Goal: Task Accomplishment & Management: Use online tool/utility

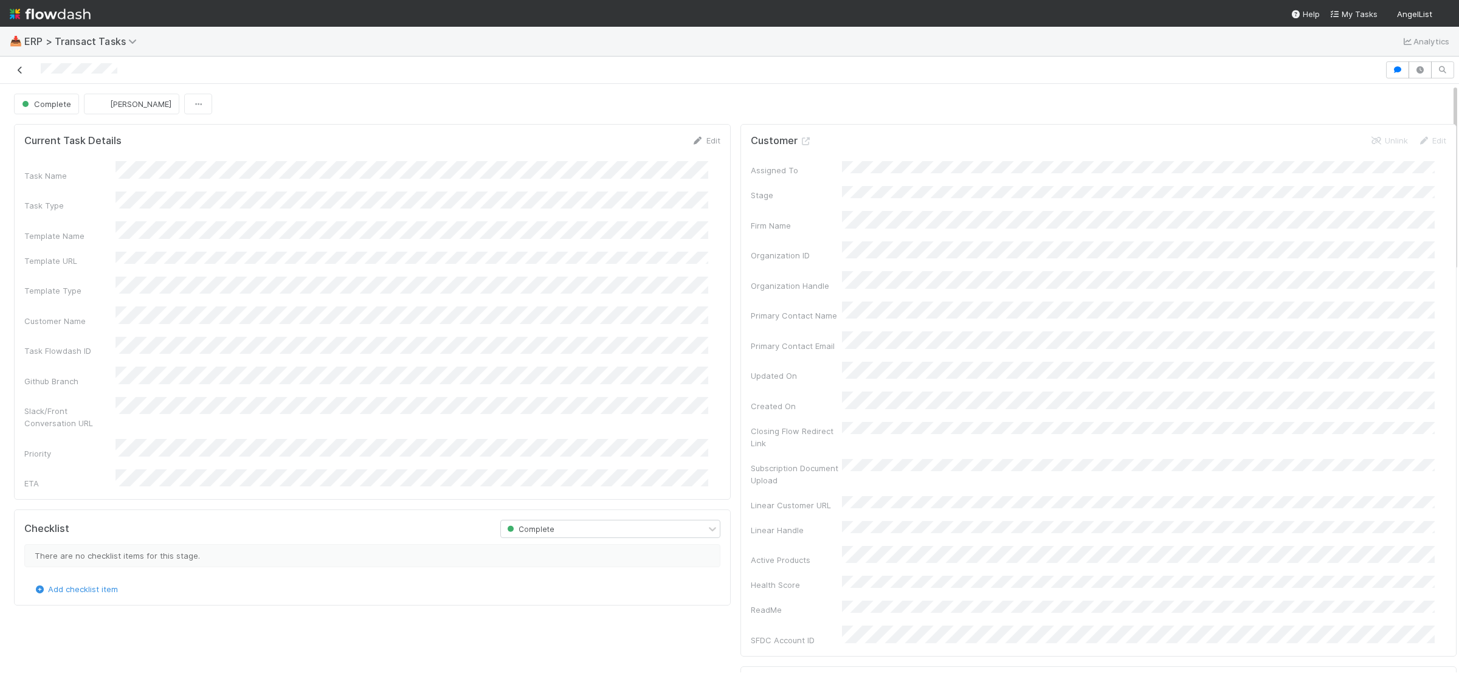
click at [23, 69] on icon at bounding box center [20, 70] width 12 height 8
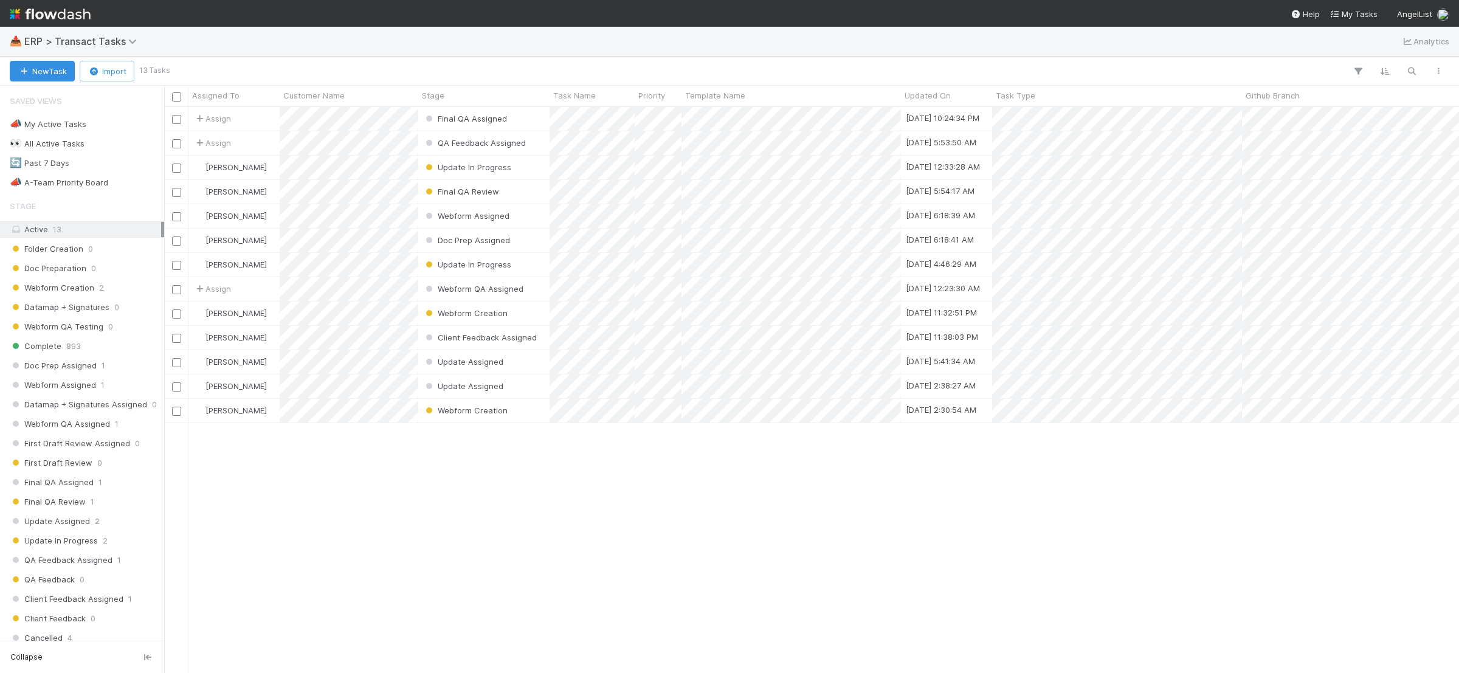
scroll to position [554, 1283]
click at [543, 142] on div "QA Feedback Assigned" at bounding box center [483, 143] width 131 height 24
click at [543, 150] on div "QA Feedback Assigned" at bounding box center [483, 143] width 131 height 24
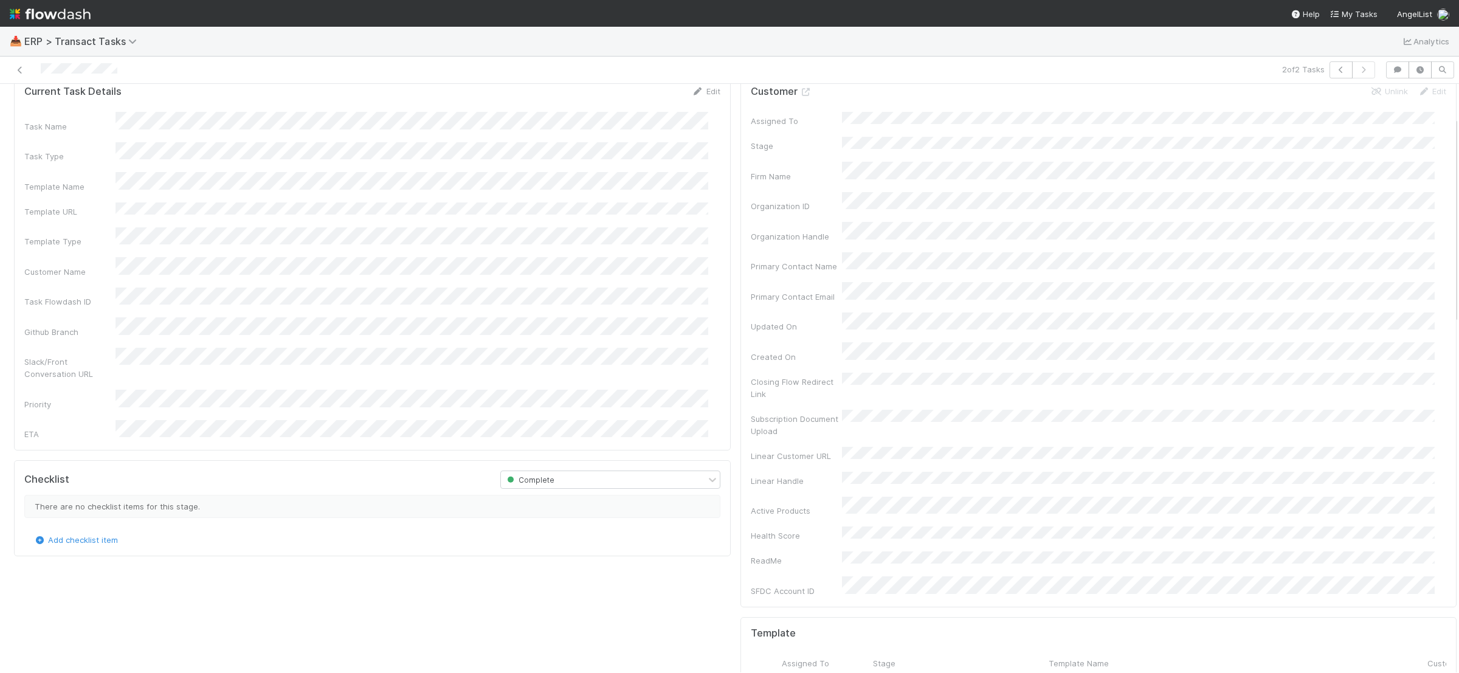
scroll to position [93, 0]
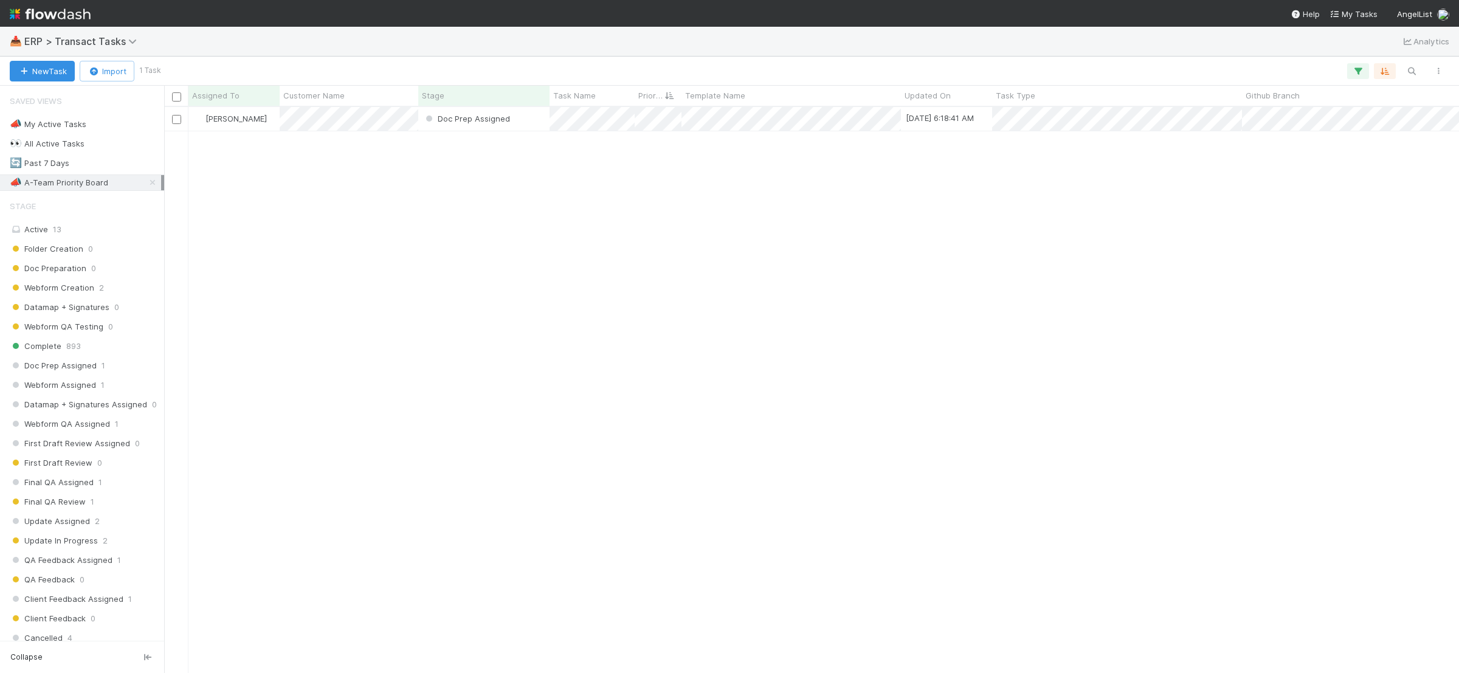
scroll to position [554, 1283]
click at [117, 162] on div "🔄 Past 7 Days 28" at bounding box center [85, 163] width 151 height 15
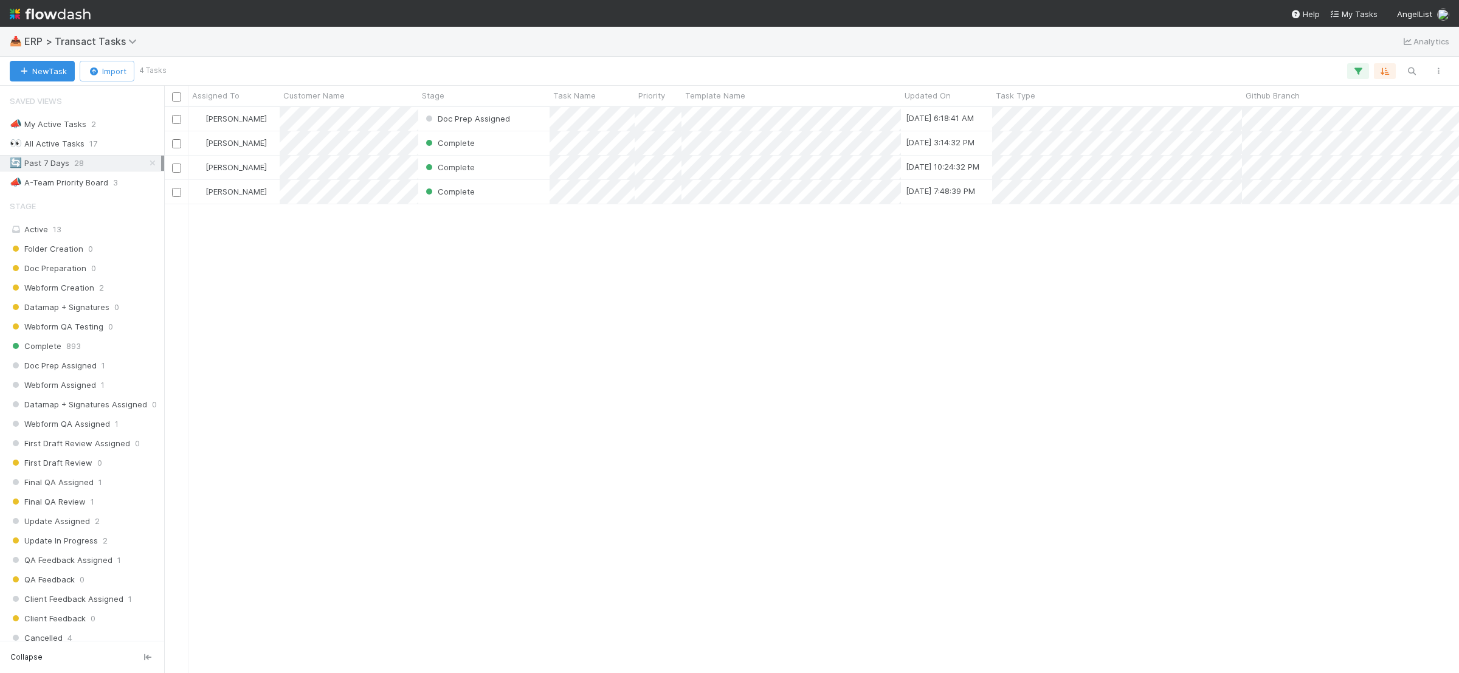
scroll to position [554, 1283]
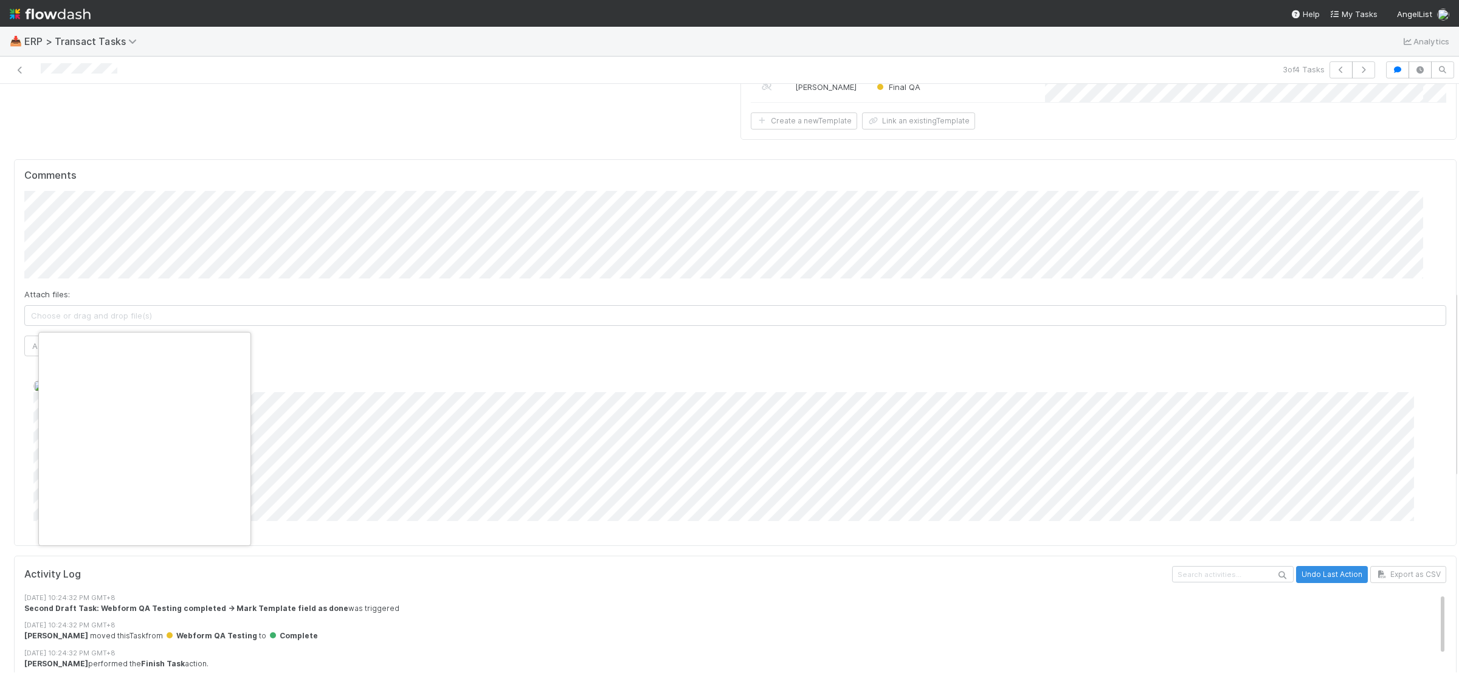
scroll to position [0, 7]
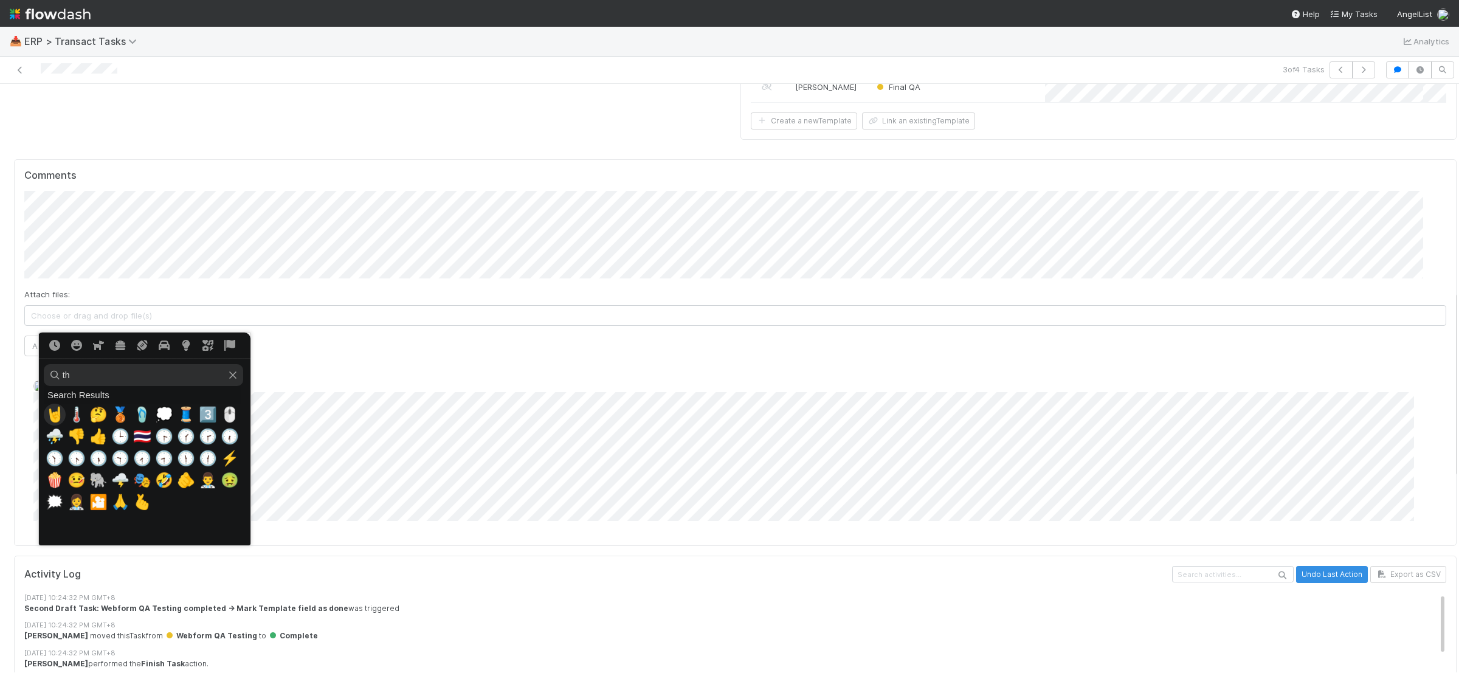
type input "t"
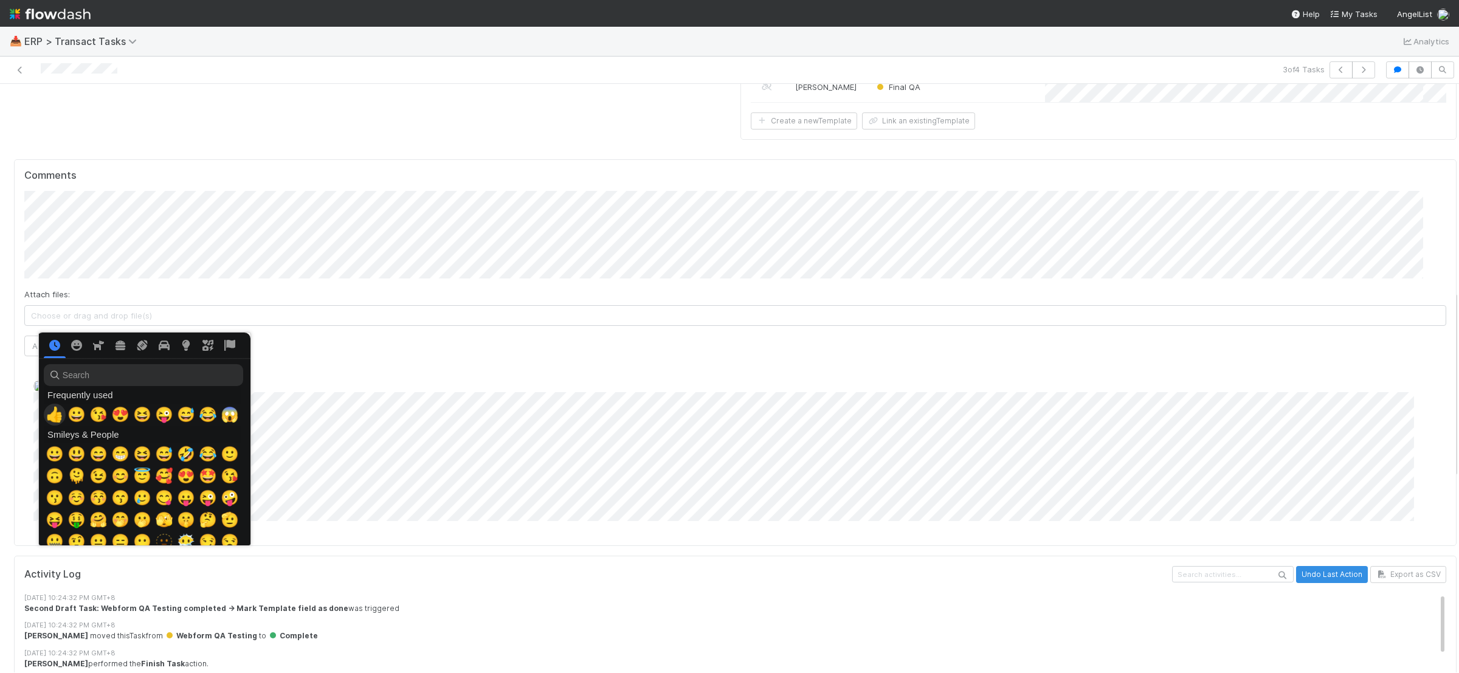
click at [47, 420] on span "👍" at bounding box center [55, 414] width 18 height 17
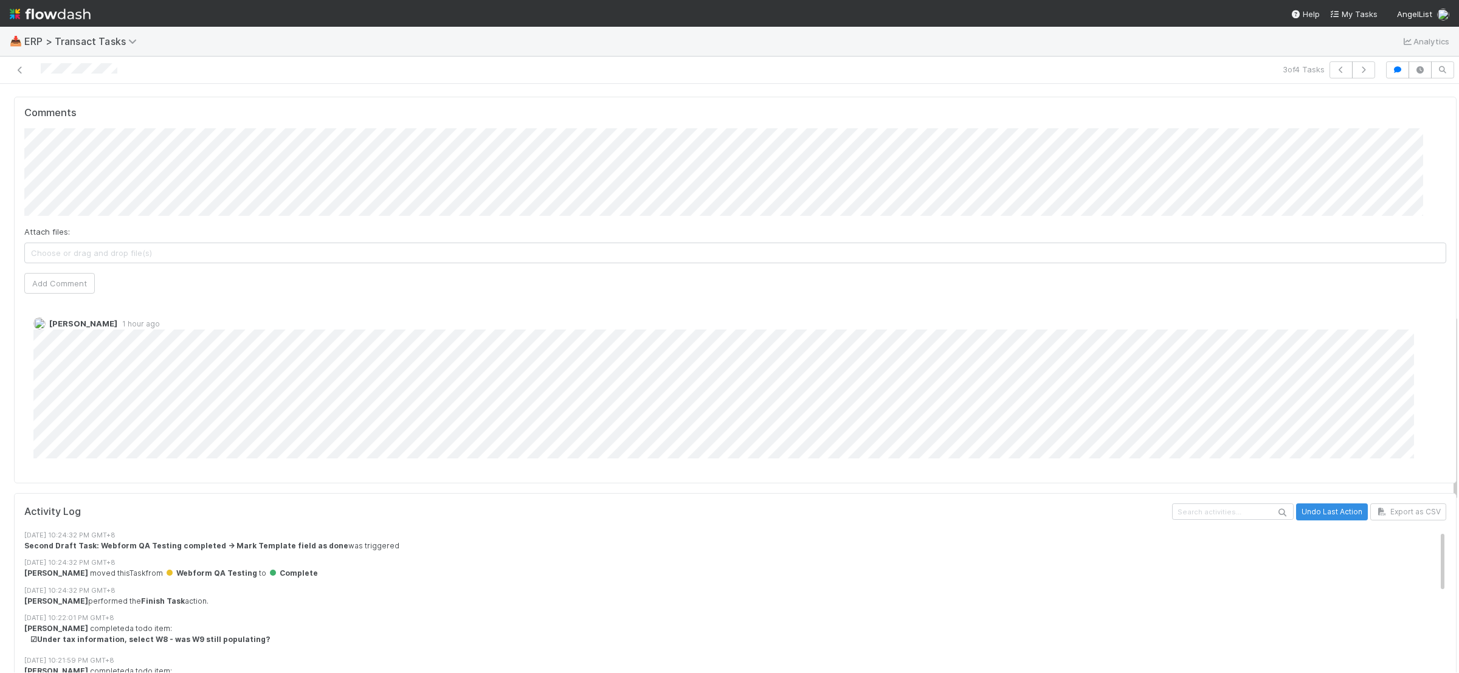
scroll to position [709, 0]
click at [64, 137] on span "[PERSON_NAME]" at bounding box center [88, 137] width 77 height 10
click at [162, 140] on span "[PERSON_NAME]" at bounding box center [172, 137] width 61 height 10
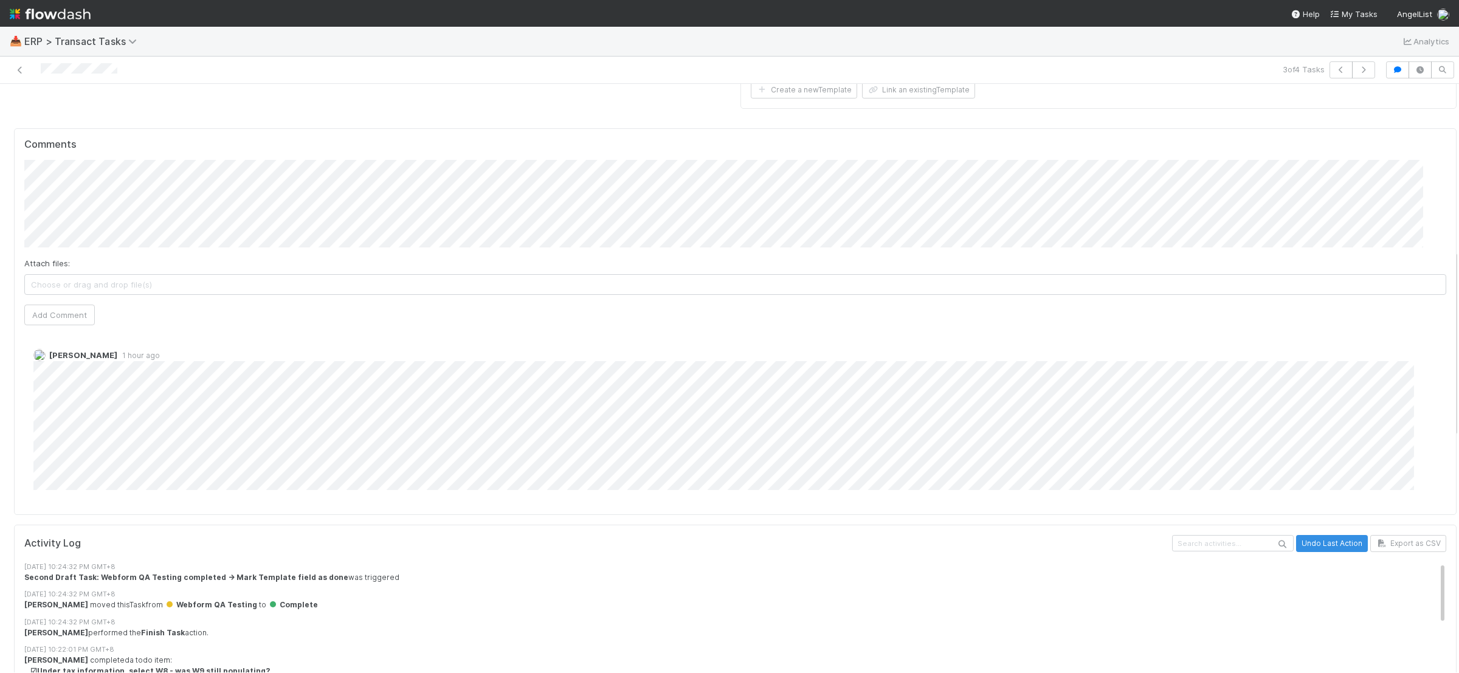
scroll to position [520, 0]
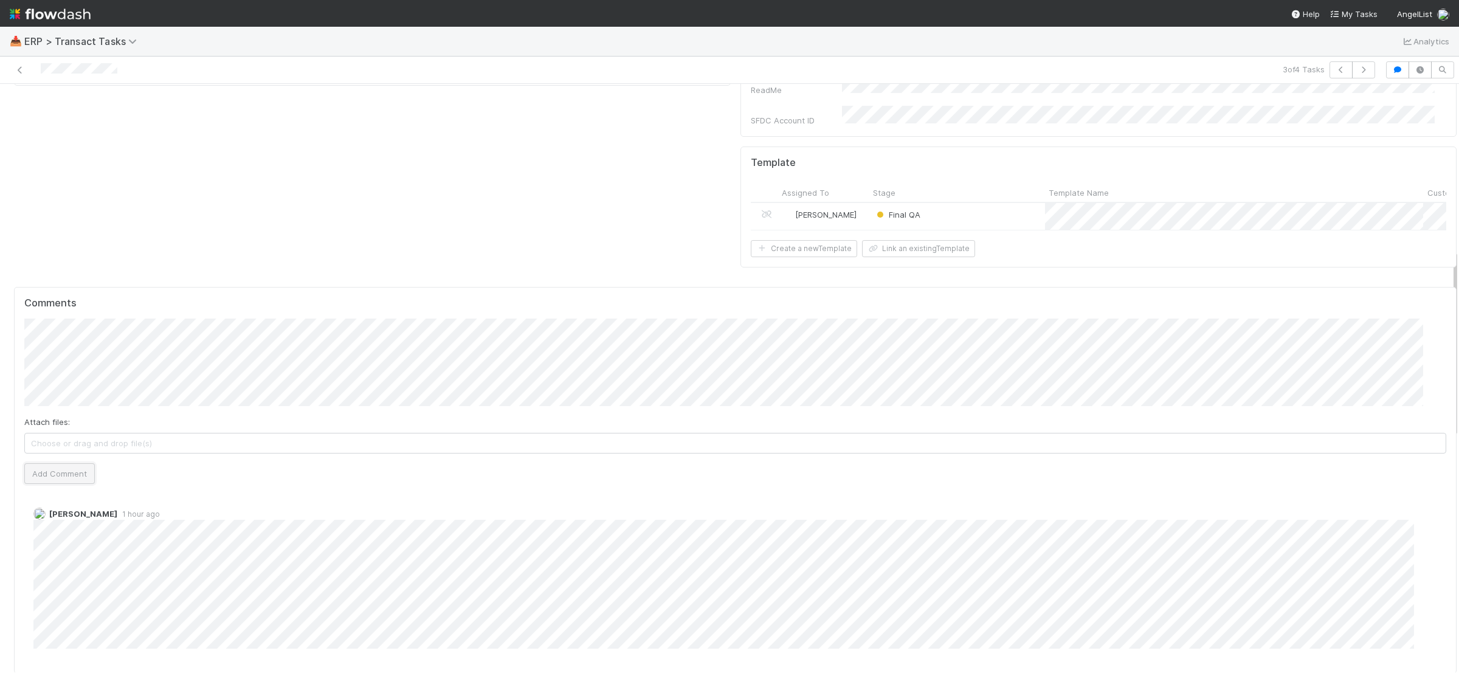
click at [65, 463] on button "Add Comment" at bounding box center [59, 473] width 71 height 21
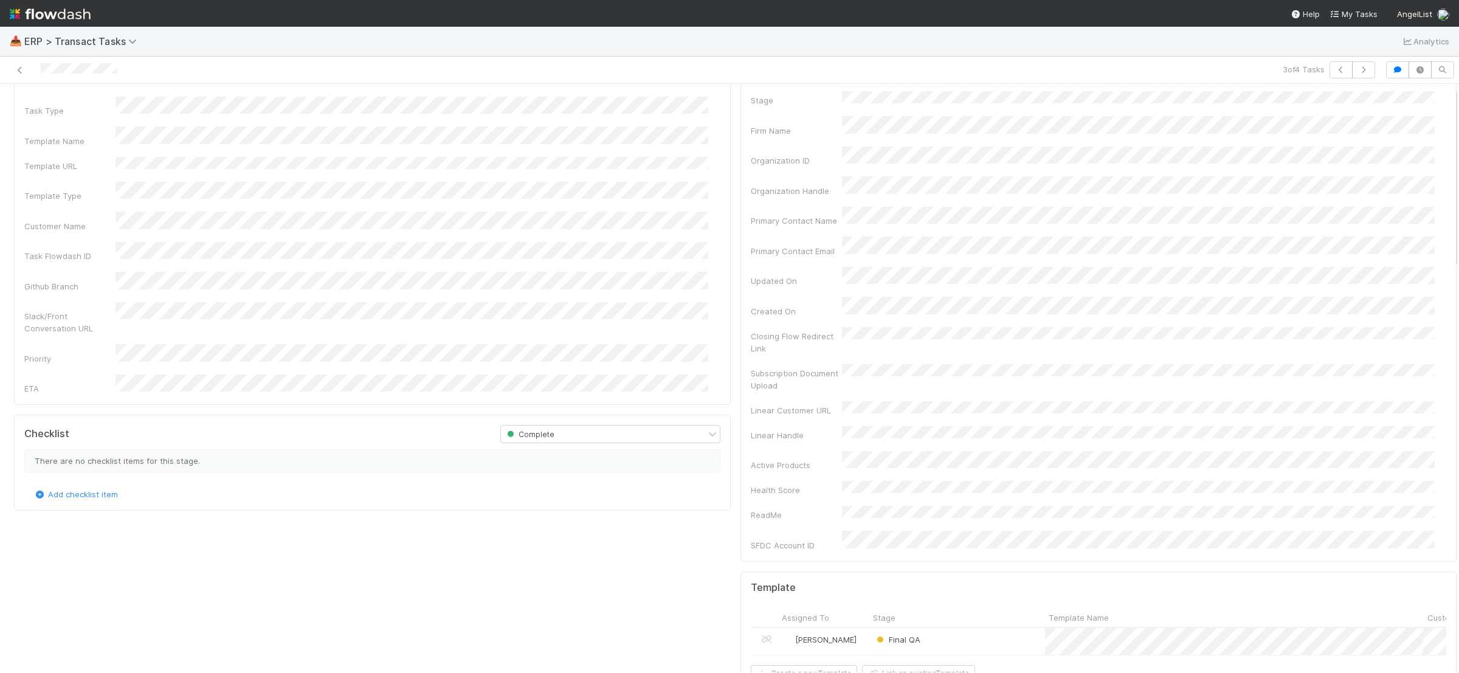
scroll to position [0, 0]
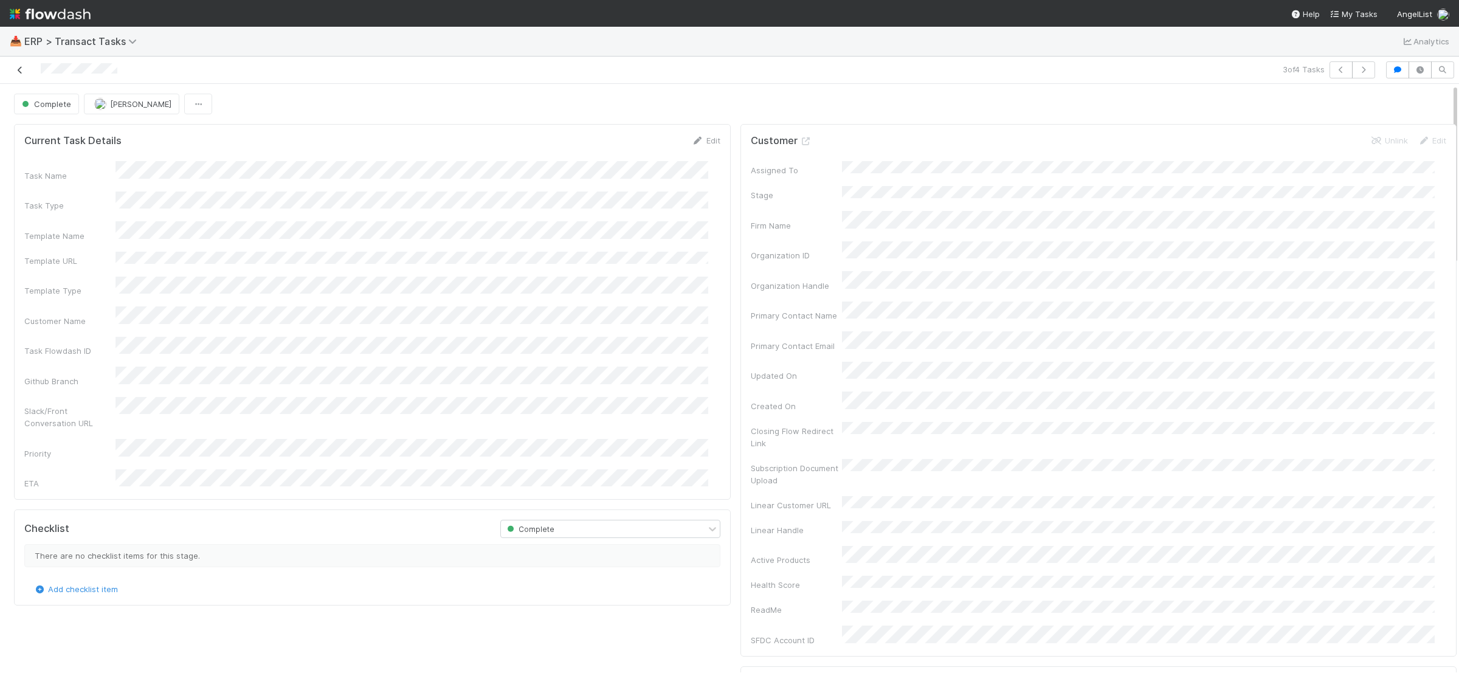
click at [16, 70] on icon at bounding box center [20, 70] width 12 height 8
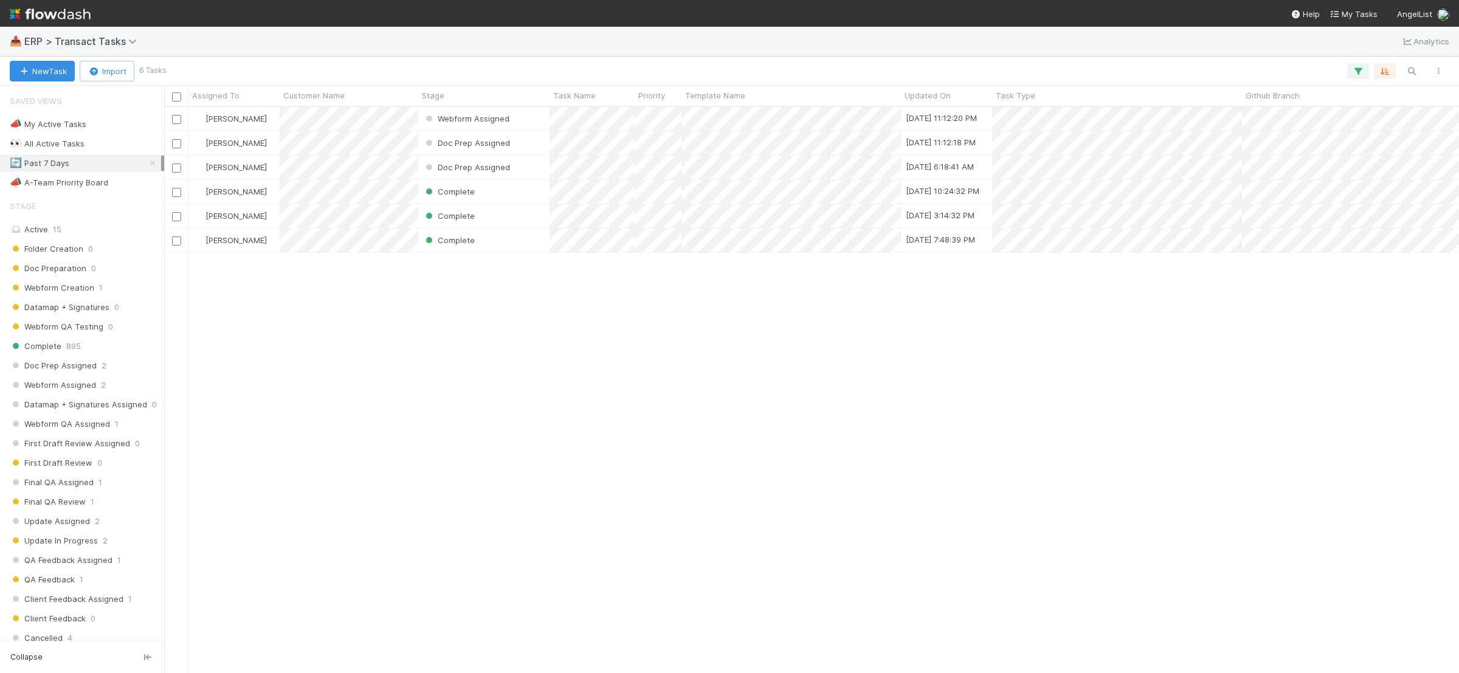
scroll to position [554, 1283]
click at [73, 176] on div "📣 A-Team Priority Board" at bounding box center [59, 182] width 98 height 15
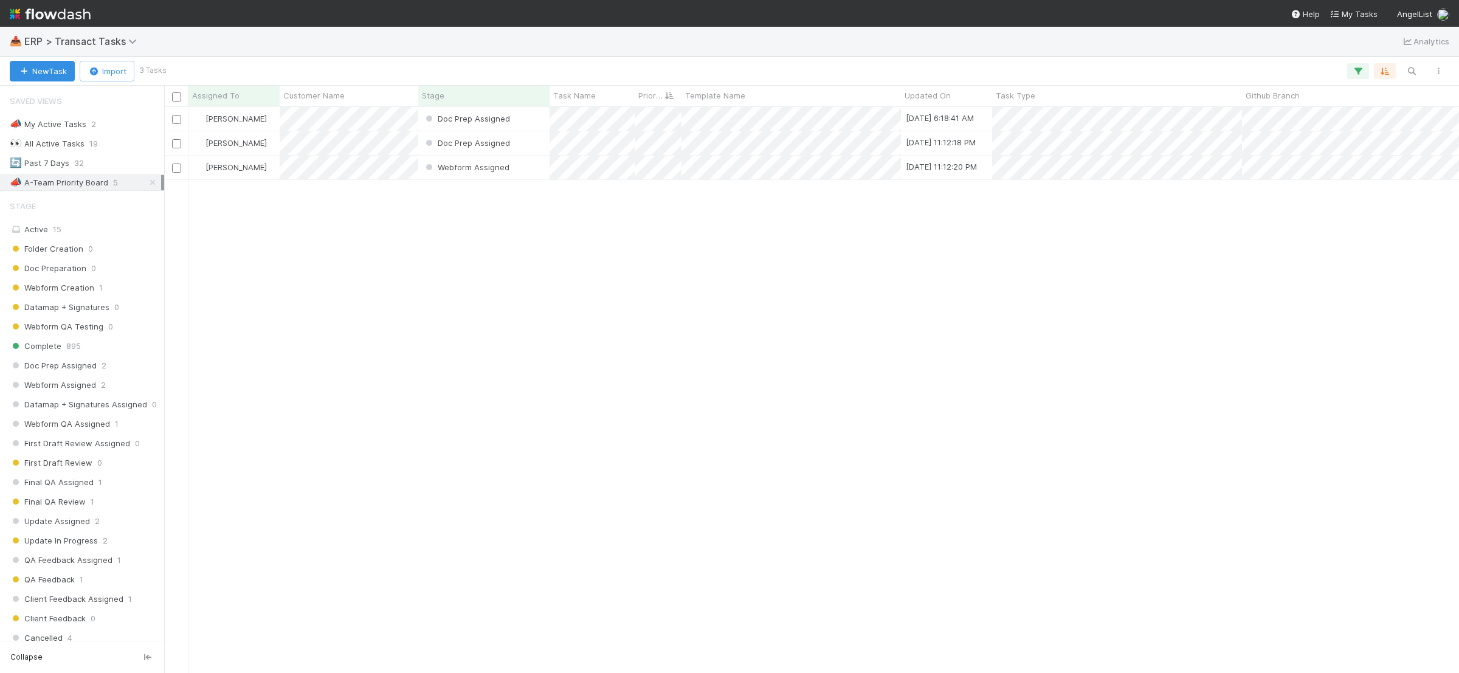
scroll to position [554, 1283]
click at [615, 295] on div "Antone Ramos Doc Prep Assigned 8/19/25, 6:18:41 AM Antone Ramos Doc Prep Assign…" at bounding box center [811, 389] width 1295 height 565
click at [660, 400] on div "Antone Ramos Doc Prep Assigned 8/19/25, 6:18:41 AM Antone Ramos Doc Prep Assign…" at bounding box center [811, 389] width 1295 height 565
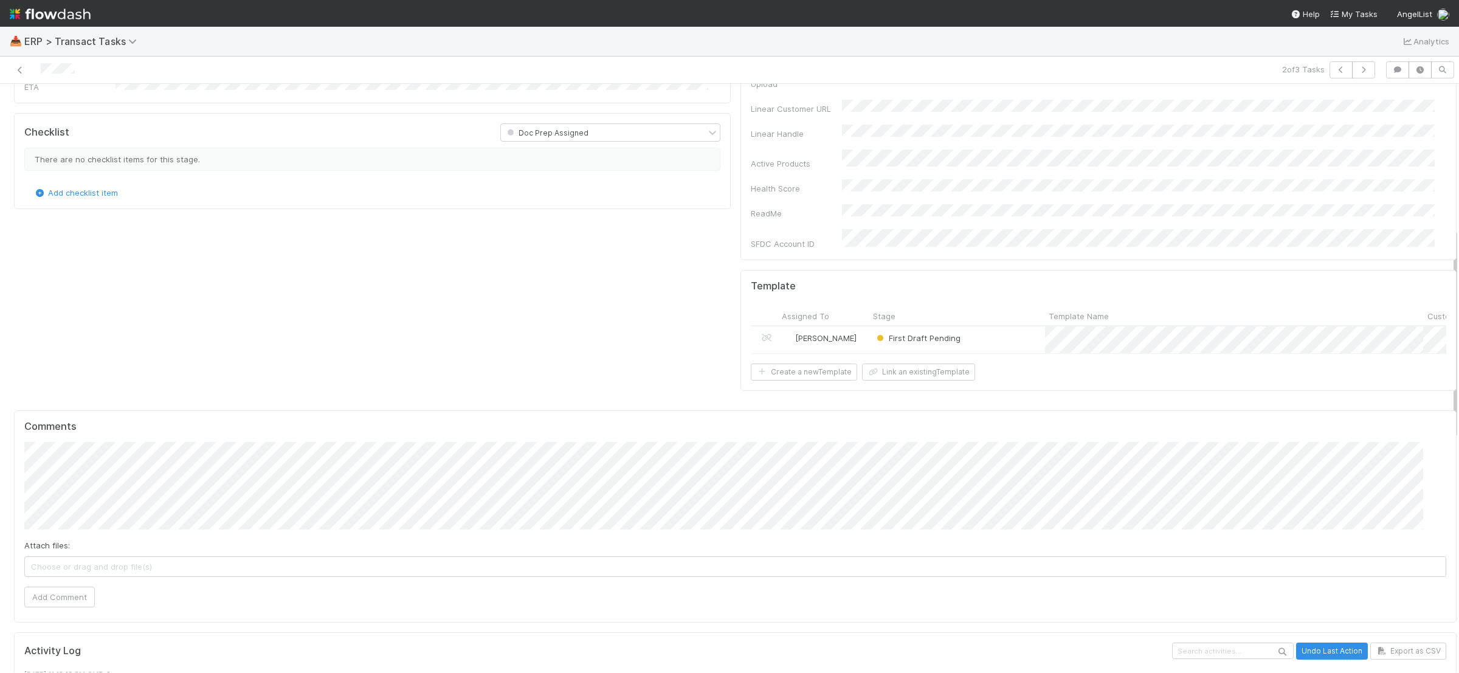
scroll to position [690, 0]
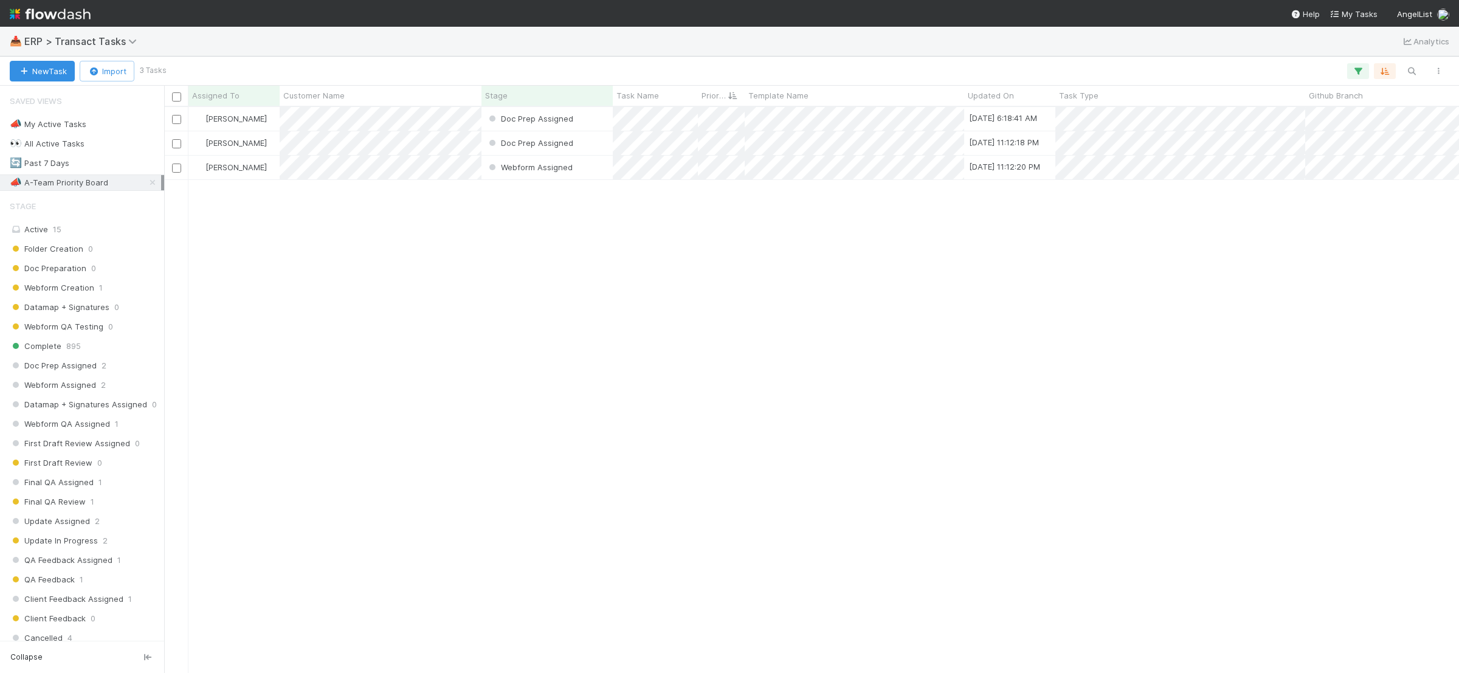
scroll to position [554, 1283]
click at [812, 449] on div "Antone Ramos Doc Prep Assigned 8/19/25, 6:18:41 AM Antone Ramos Doc Prep Assign…" at bounding box center [811, 389] width 1295 height 565
click at [103, 167] on div "🔄 Past 7 Days 32" at bounding box center [85, 163] width 151 height 15
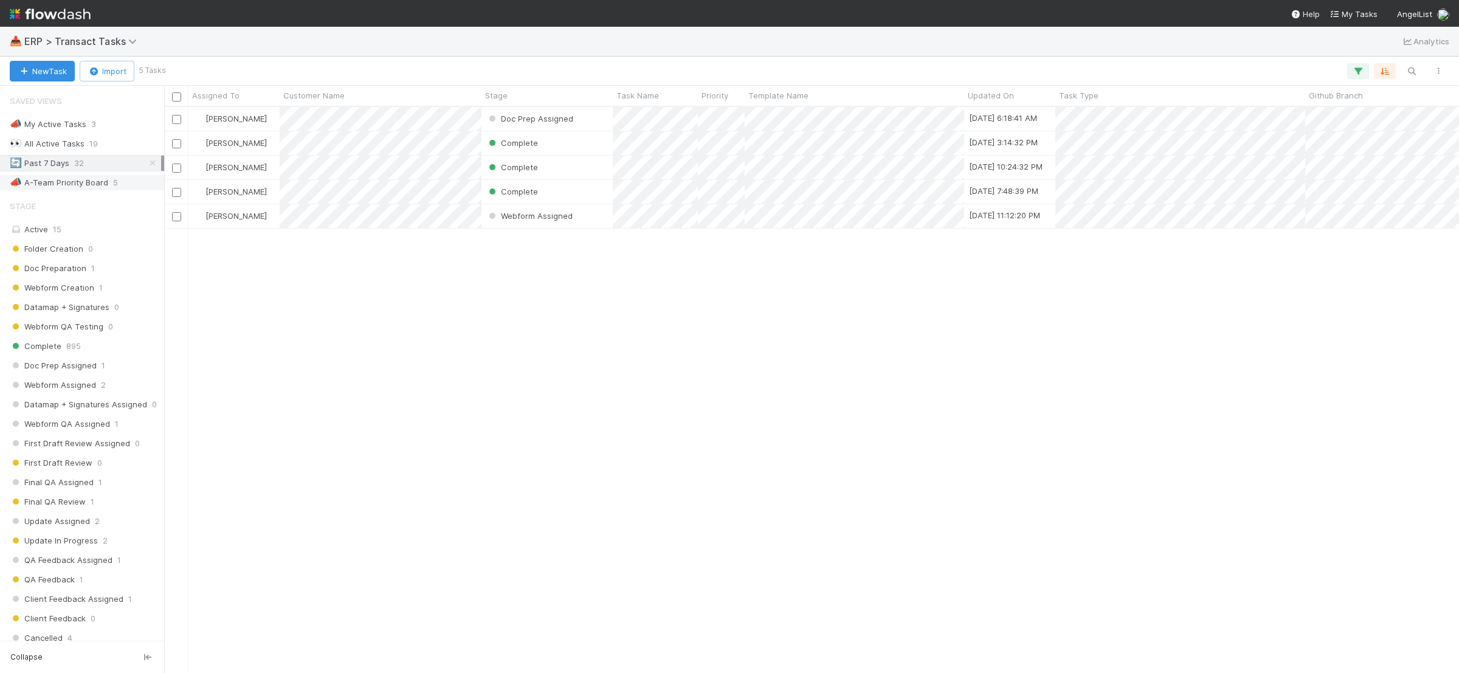
click at [108, 180] on div "📣 A-Team Priority Board 5" at bounding box center [85, 182] width 151 height 15
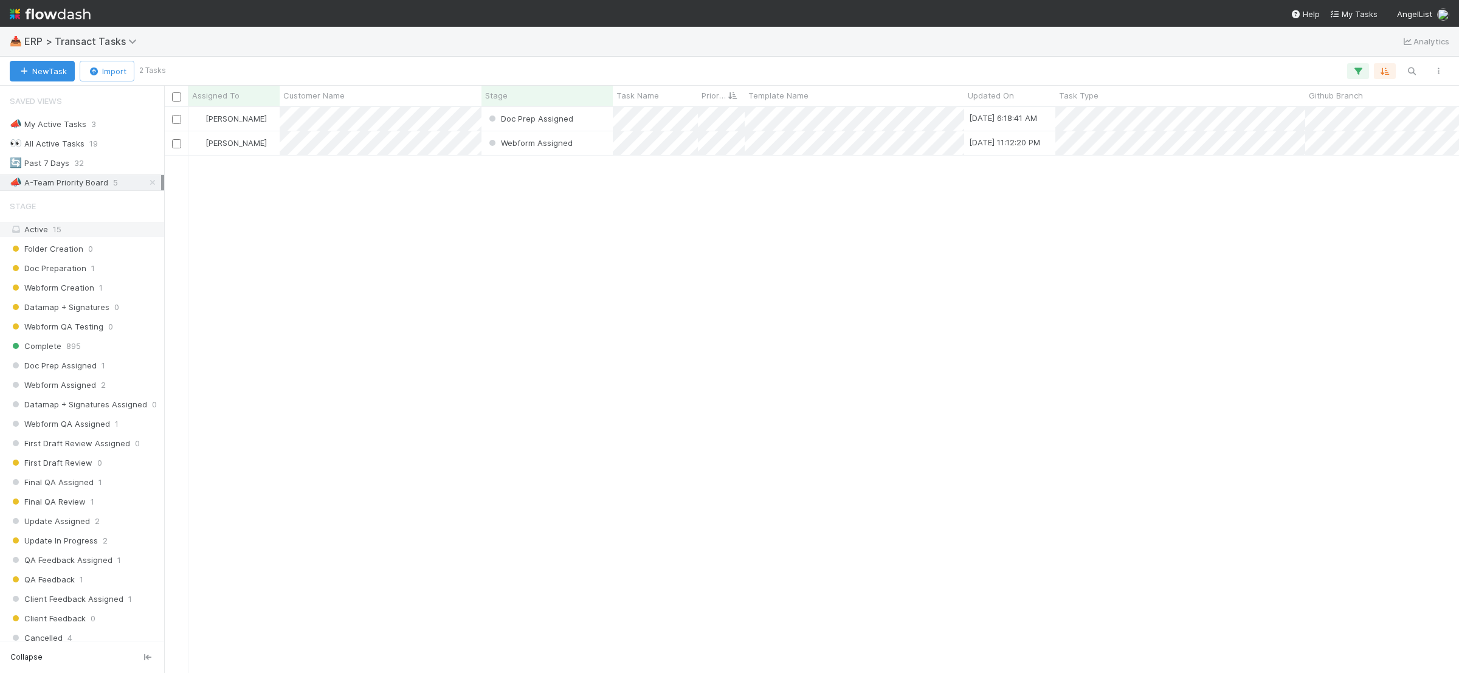
scroll to position [554, 1283]
click at [99, 226] on div "Active 15" at bounding box center [85, 229] width 151 height 15
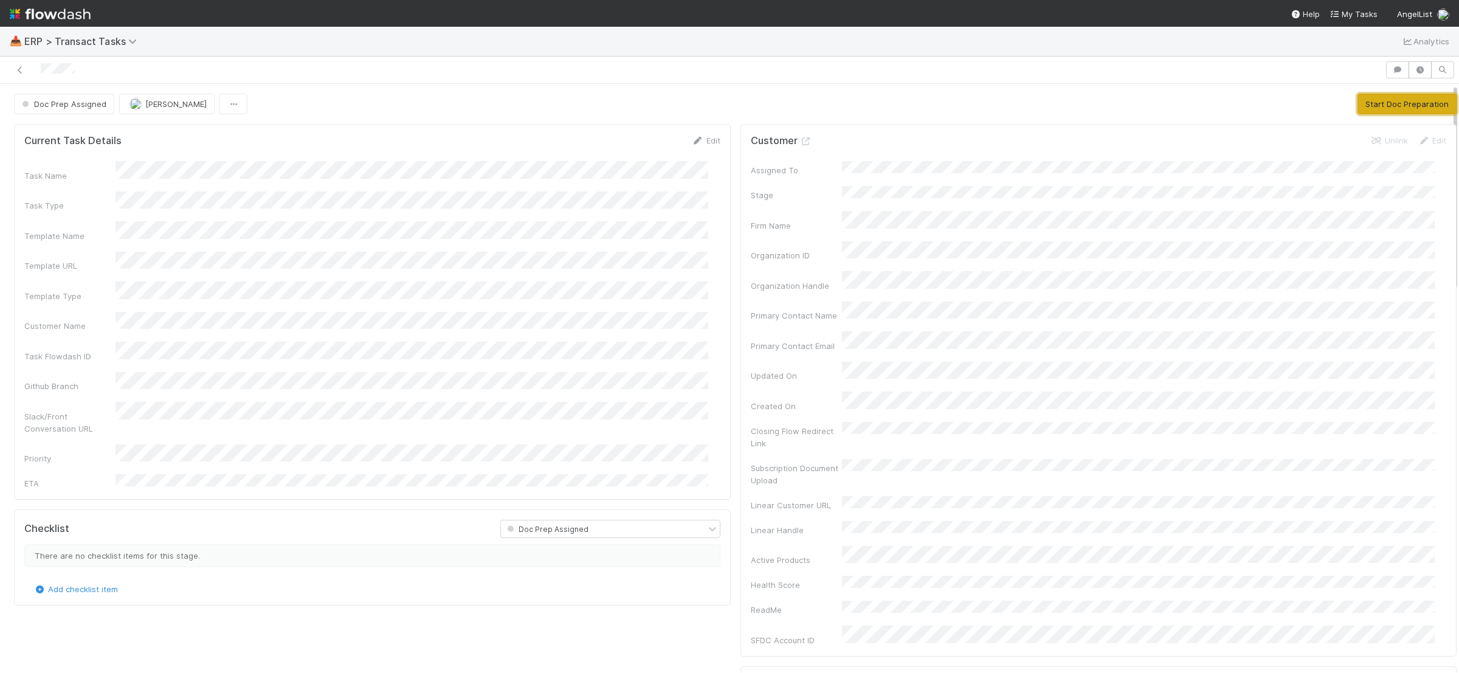
click at [1375, 107] on button "Start Doc Preparation" at bounding box center [1406, 104] width 99 height 21
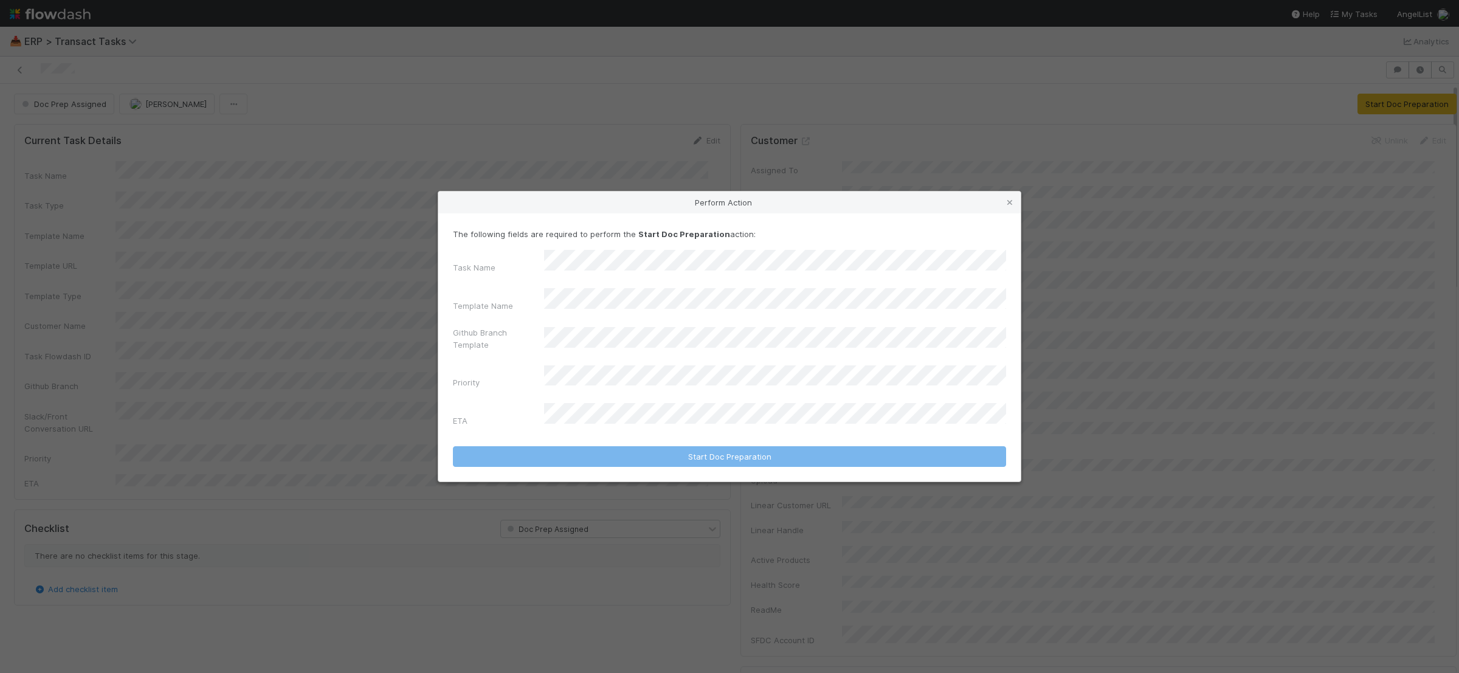
click at [687, 414] on form "The following fields are required to perform the Start Doc Preparation action: …" at bounding box center [729, 347] width 553 height 239
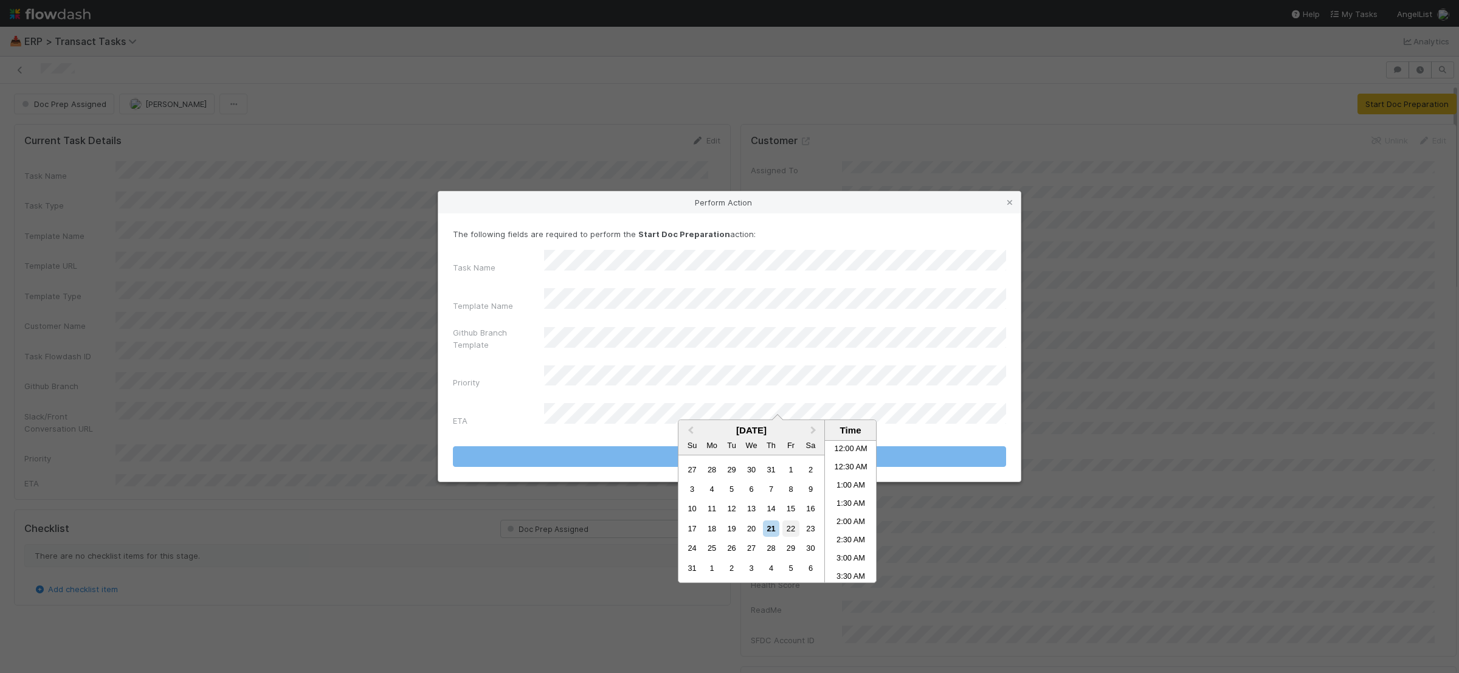
click at [788, 529] on div "22" at bounding box center [790, 528] width 16 height 16
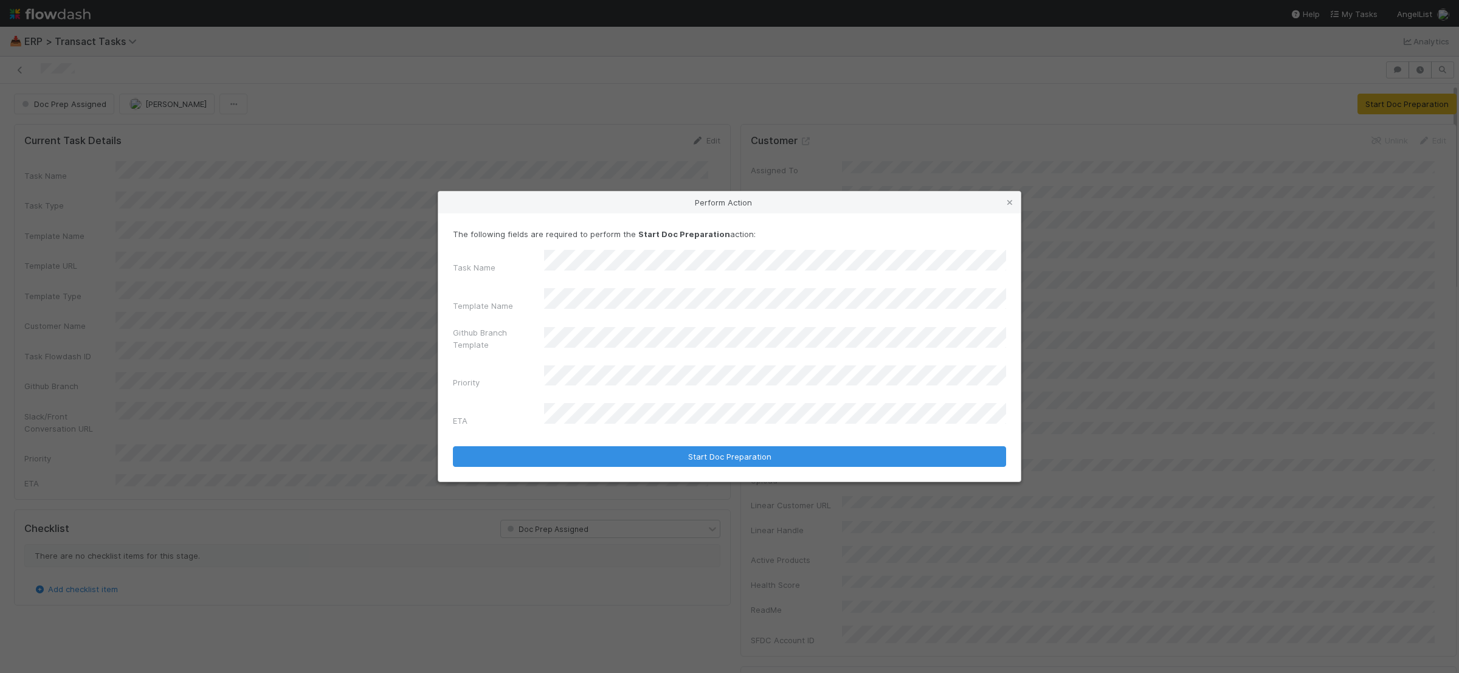
click at [628, 459] on div "The following fields are required to perform the Start Doc Preparation action: …" at bounding box center [729, 347] width 582 height 269
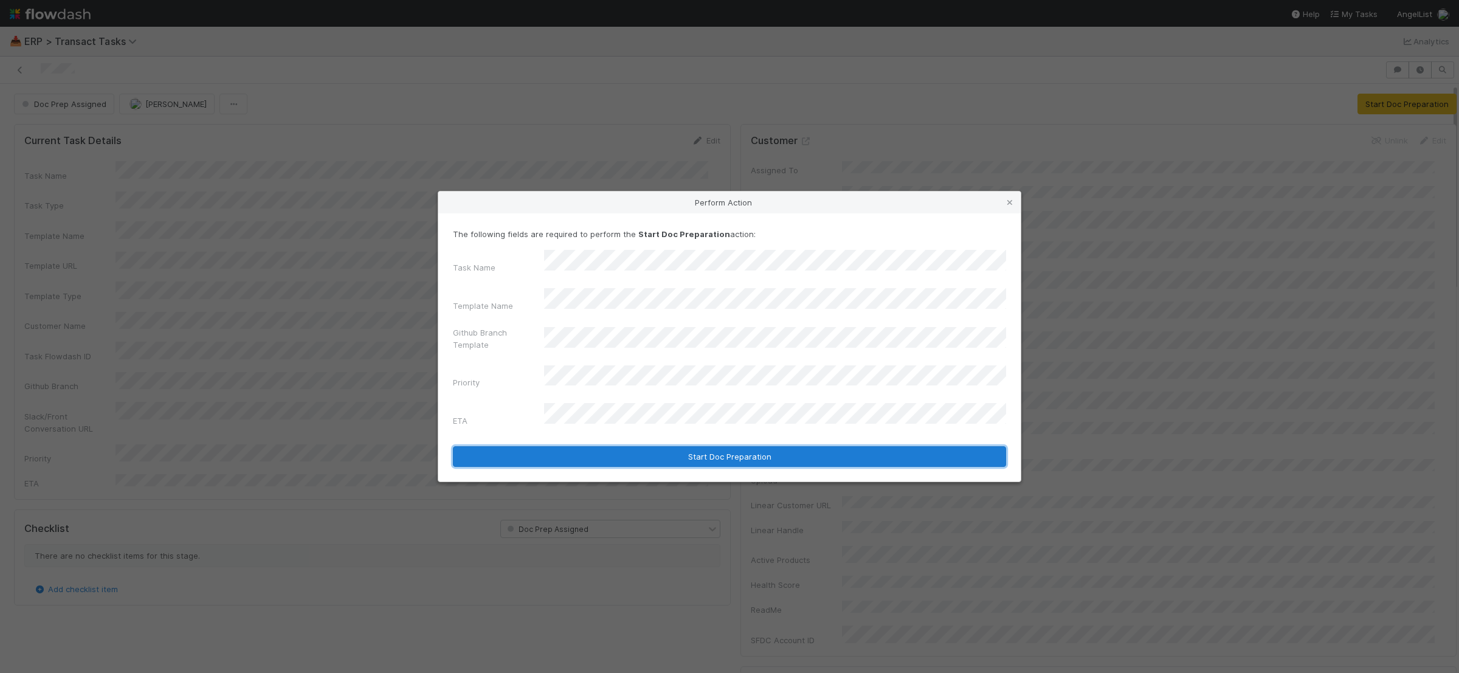
click at [695, 446] on button "Start Doc Preparation" at bounding box center [729, 456] width 553 height 21
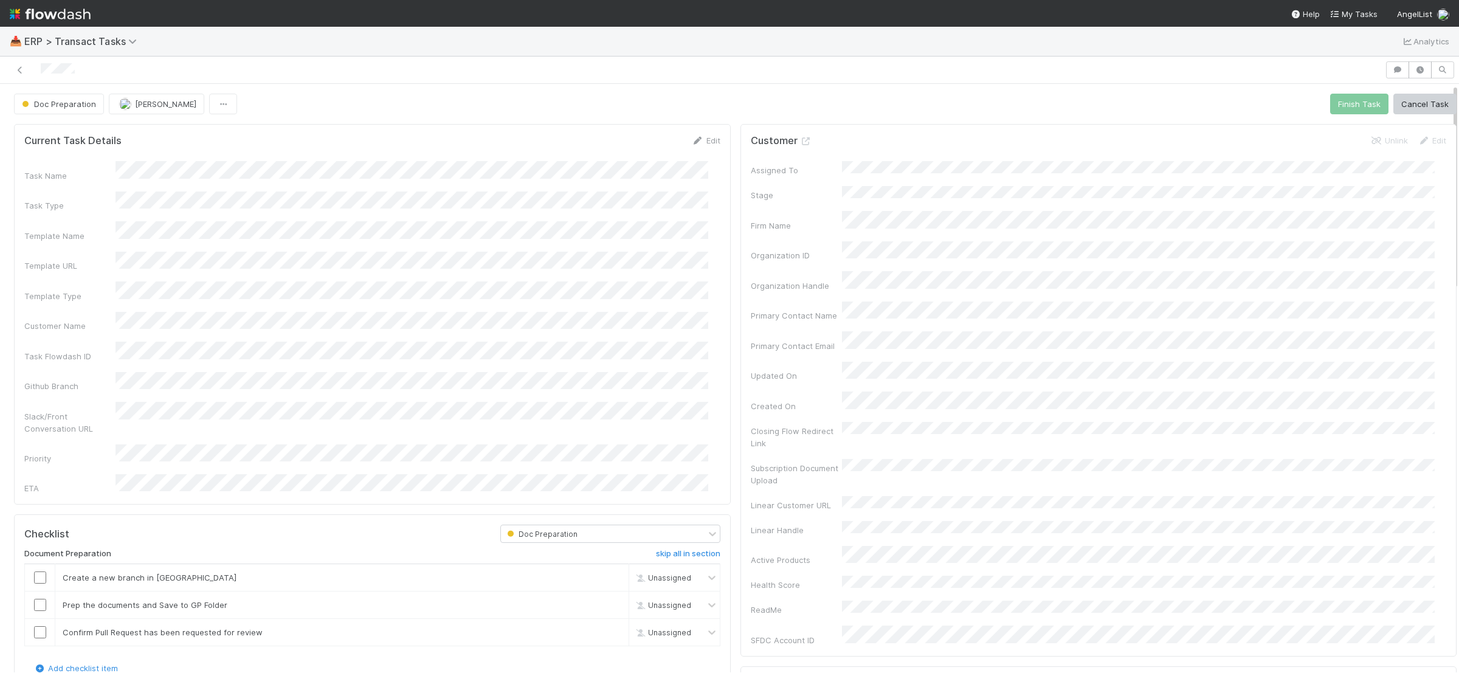
click at [40, 571] on input "checkbox" at bounding box center [40, 577] width 12 height 12
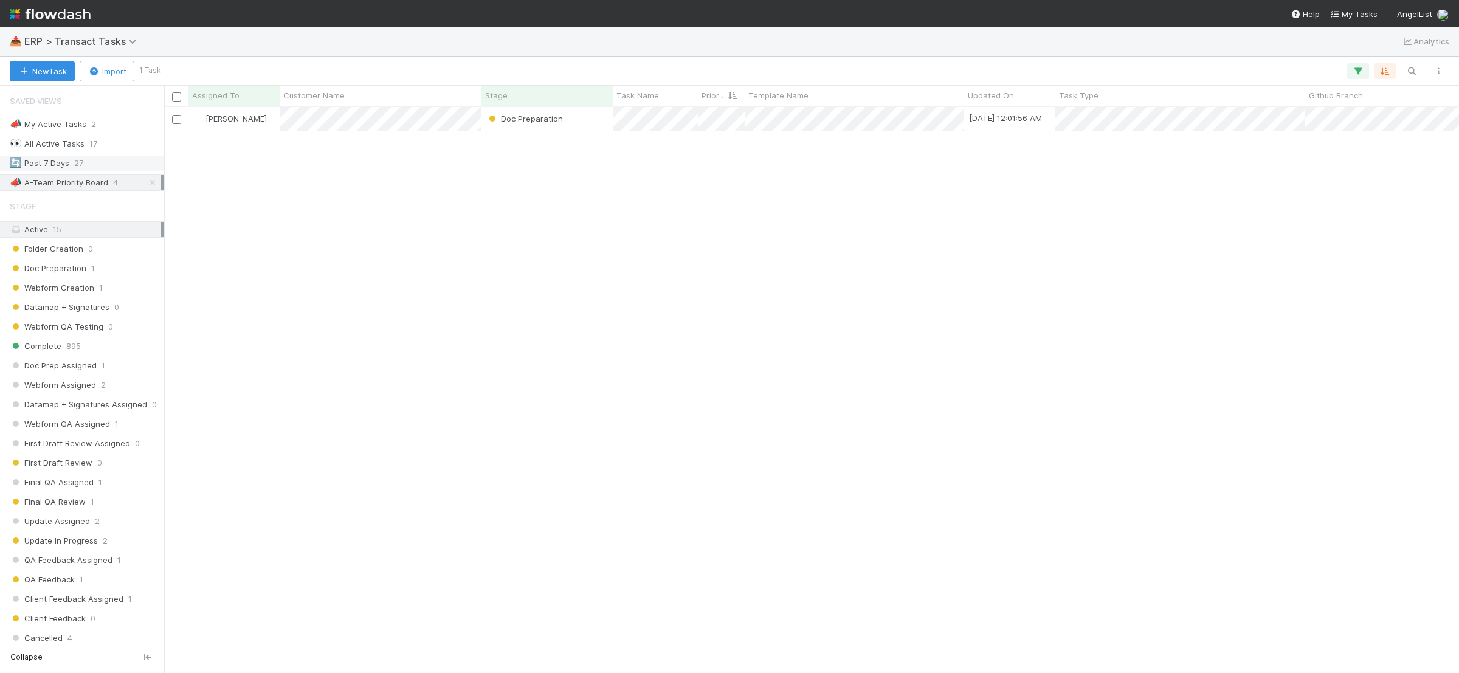
scroll to position [554, 1283]
